Goal: Transaction & Acquisition: Book appointment/travel/reservation

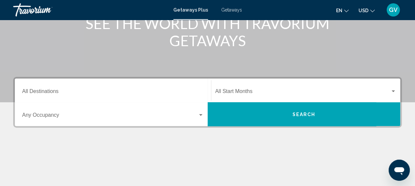
scroll to position [111, 0]
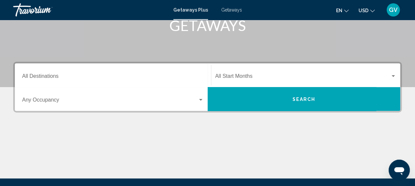
click at [178, 85] on div "Destination All Destinations" at bounding box center [113, 75] width 182 height 21
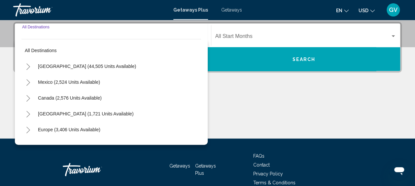
scroll to position [151, 0]
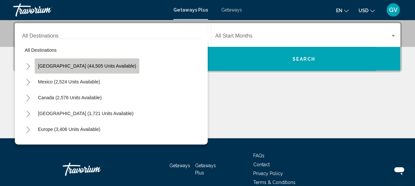
click at [117, 67] on button "[GEOGRAPHIC_DATA] (44,505 units available)" at bounding box center [87, 65] width 105 height 15
type input "**********"
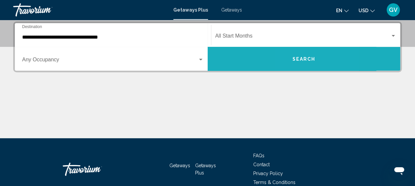
click at [296, 58] on span "Search" at bounding box center [303, 59] width 23 height 5
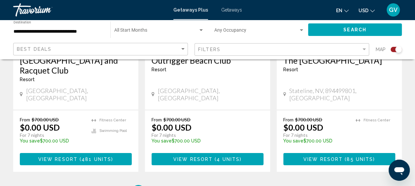
scroll to position [1086, 0]
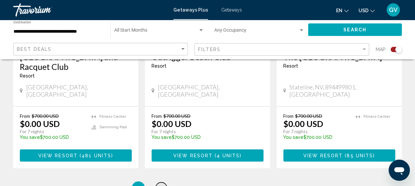
click at [160, 185] on span "2" at bounding box center [161, 188] width 3 height 7
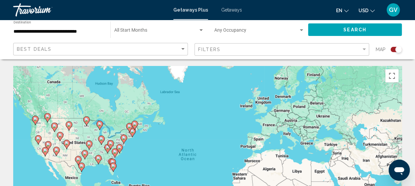
click at [231, 11] on span "Getaways" at bounding box center [231, 9] width 21 height 5
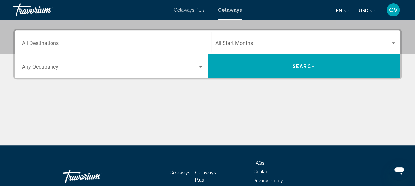
scroll to position [145, 0]
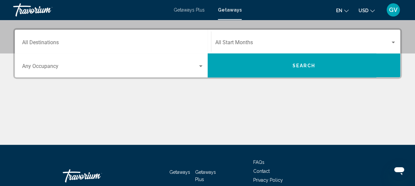
click at [204, 65] on div "Occupancy Any Occupancy" at bounding box center [113, 65] width 190 height 21
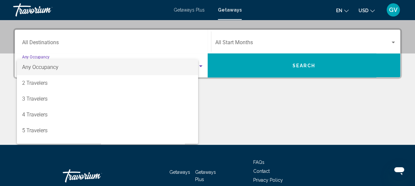
scroll to position [151, 0]
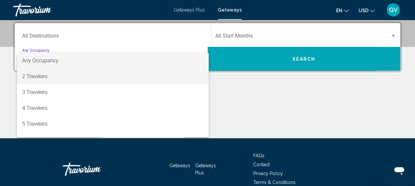
click at [187, 80] on span "2 Travelers" at bounding box center [113, 77] width 182 height 16
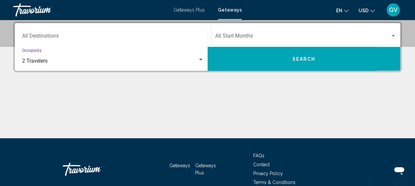
click at [252, 63] on button "Search" at bounding box center [304, 59] width 193 height 24
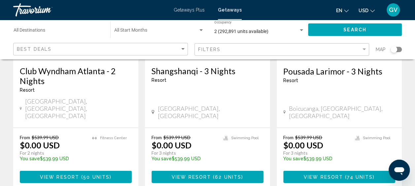
scroll to position [911, 0]
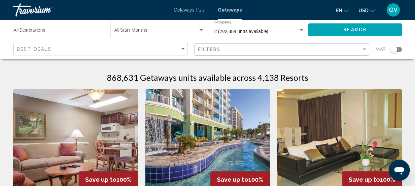
click at [228, 110] on img "Main content" at bounding box center [207, 142] width 125 height 106
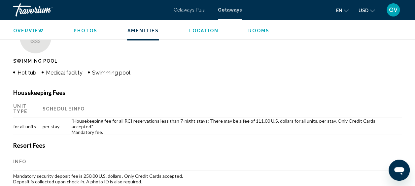
scroll to position [593, 0]
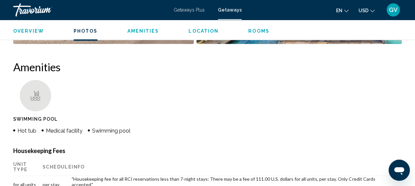
click at [176, 10] on span "Getaways Plus" at bounding box center [189, 9] width 31 height 5
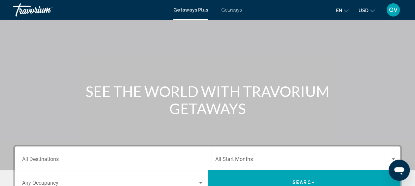
scroll to position [19, 0]
